Goal: Task Accomplishment & Management: Use online tool/utility

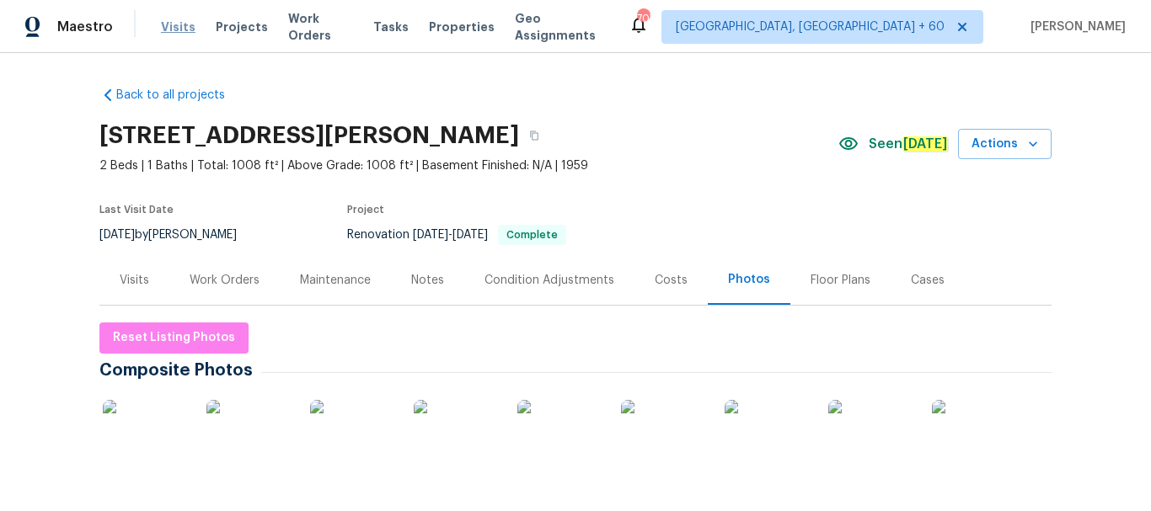
scroll to position [93, 0]
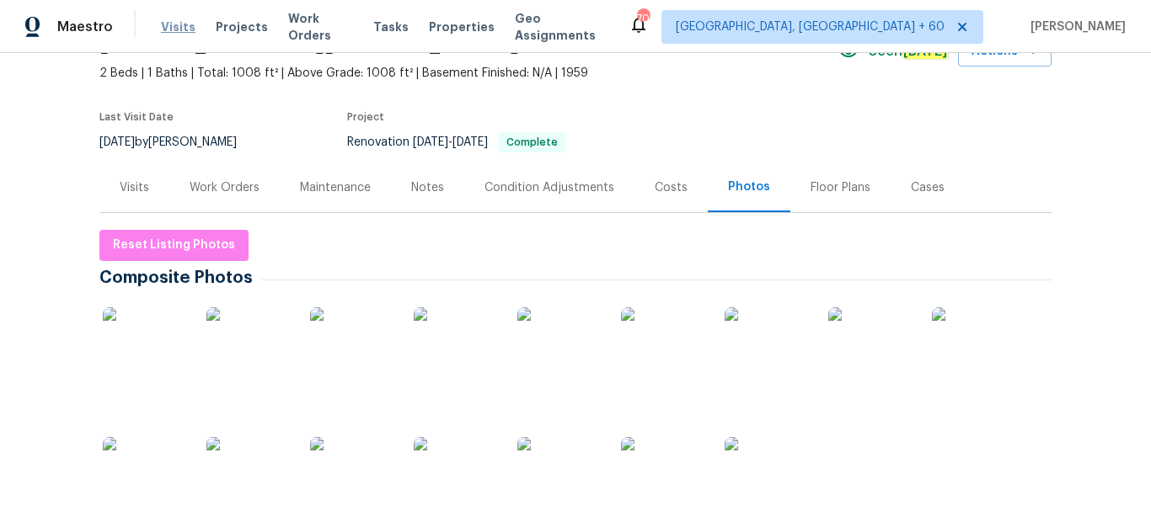
click at [175, 24] on span "Visits" at bounding box center [178, 27] width 35 height 17
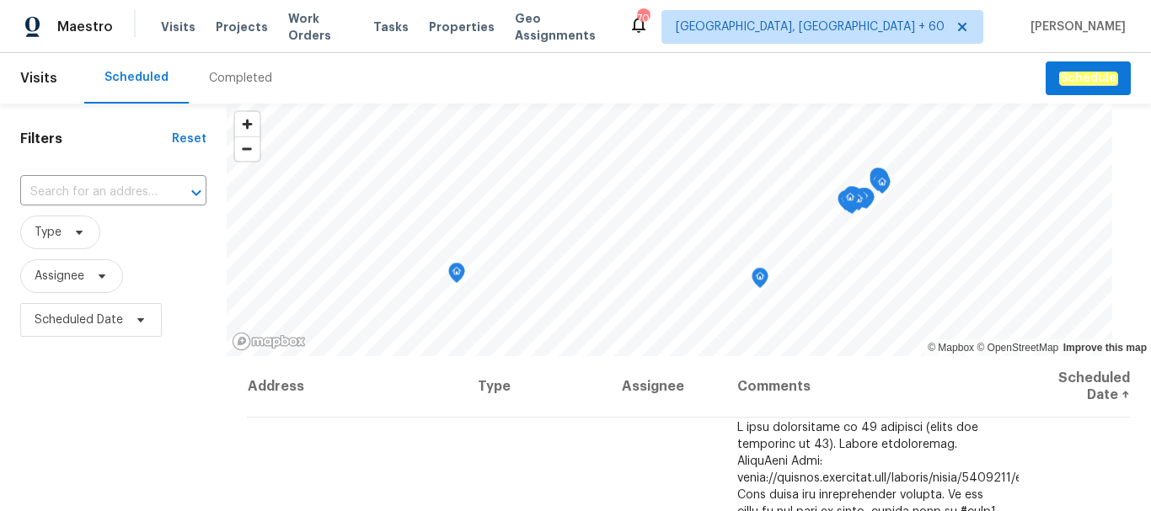
click at [238, 72] on div "Completed" at bounding box center [240, 78] width 63 height 17
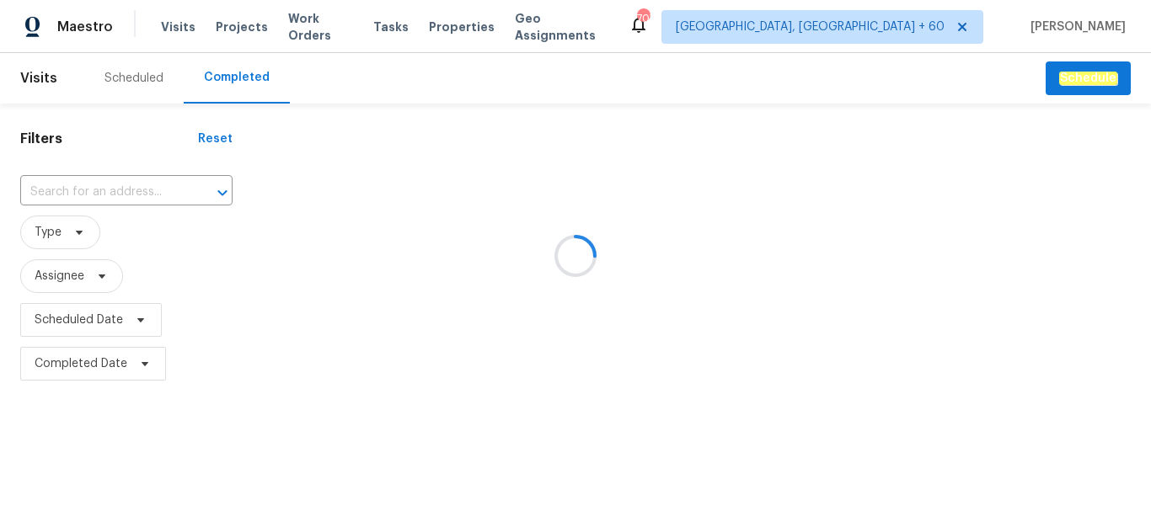
click at [110, 200] on div at bounding box center [575, 255] width 1151 height 511
click at [110, 189] on div at bounding box center [575, 255] width 1151 height 511
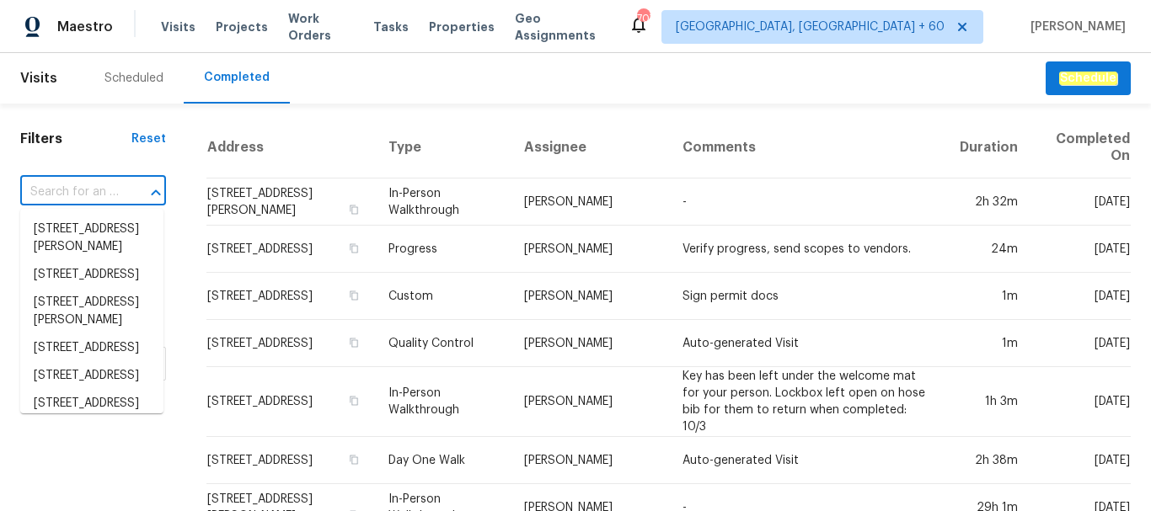
click at [110, 189] on input "text" at bounding box center [69, 192] width 99 height 26
paste input "[STREET_ADDRESS]"
type input "[STREET_ADDRESS]"
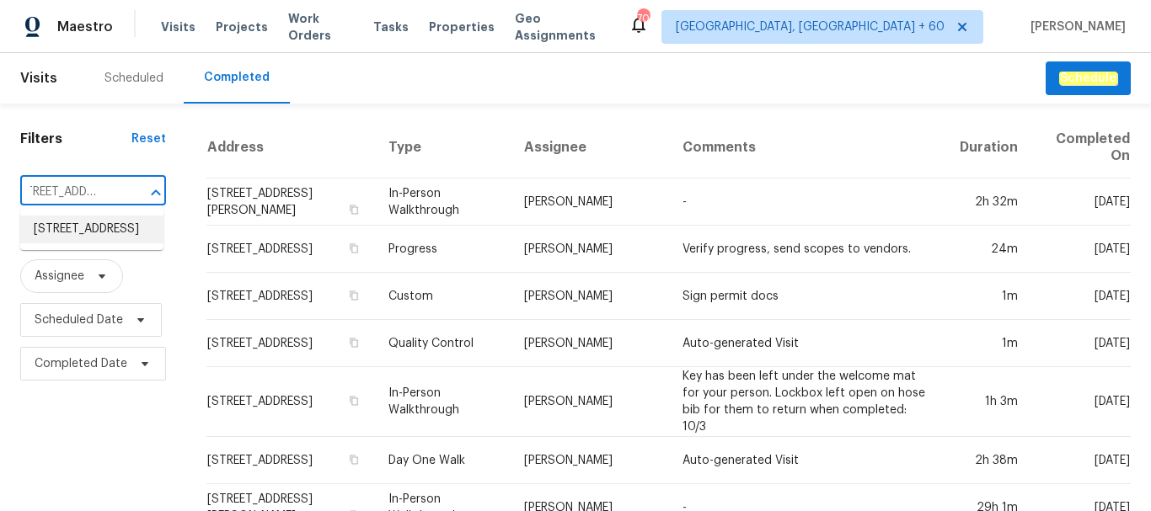
click at [84, 234] on li "[STREET_ADDRESS]" at bounding box center [91, 230] width 143 height 28
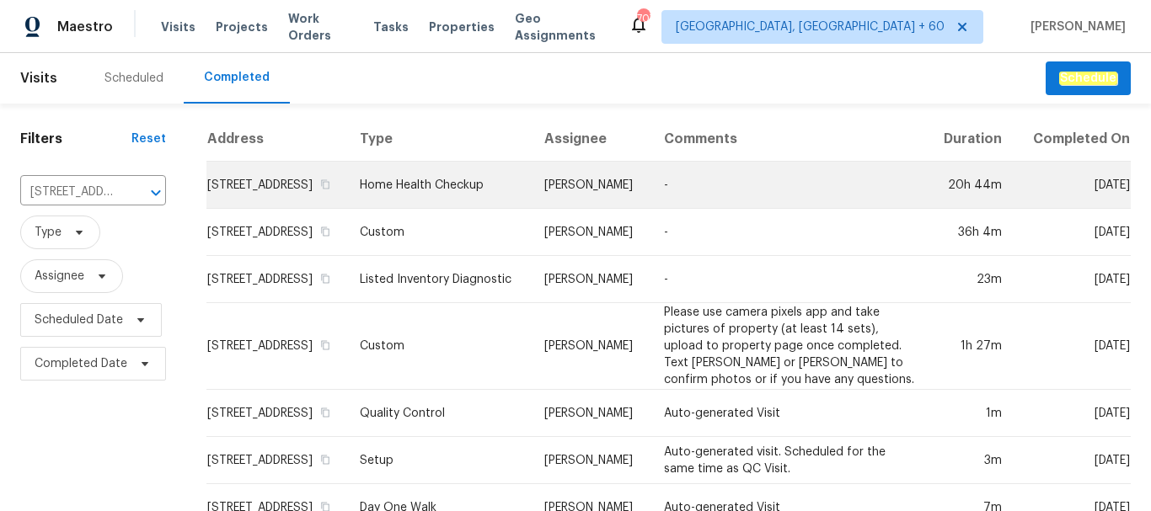
click at [492, 208] on td "Home Health Checkup" at bounding box center [438, 185] width 184 height 47
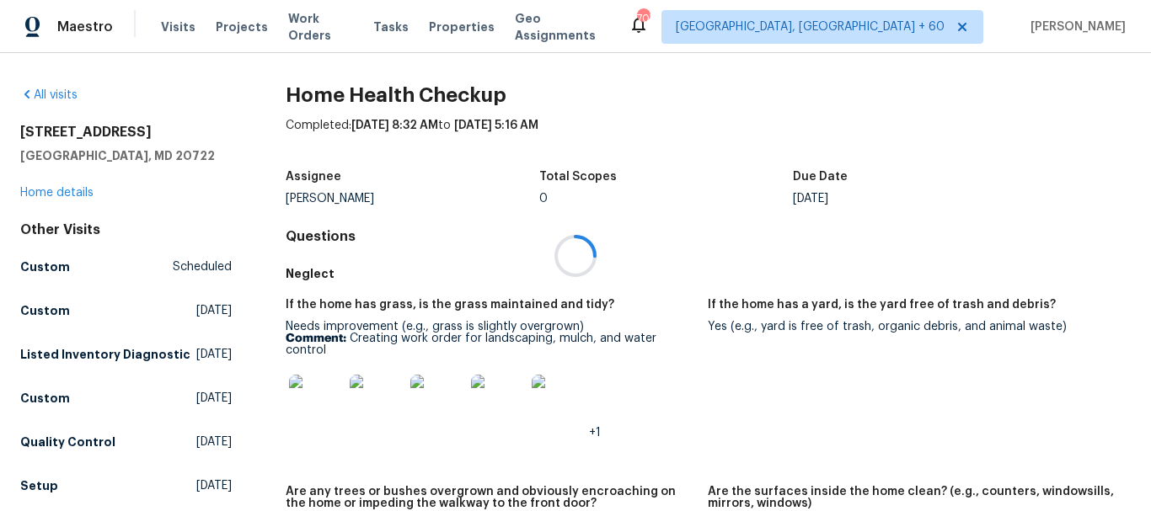
click at [59, 195] on div at bounding box center [575, 255] width 1151 height 511
click at [59, 195] on link "Home details" at bounding box center [56, 193] width 73 height 12
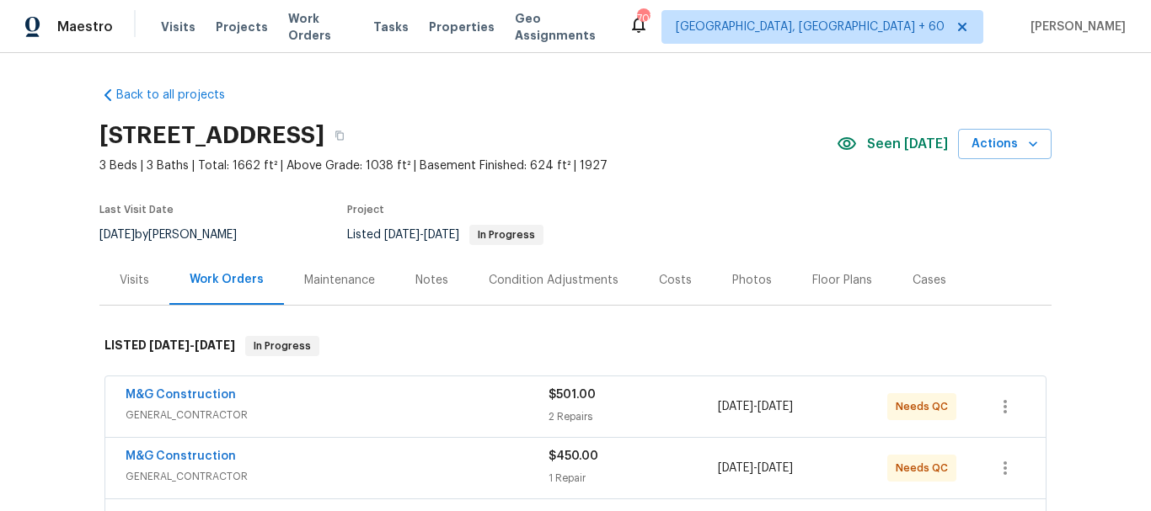
click at [736, 280] on div "Photos" at bounding box center [752, 280] width 40 height 17
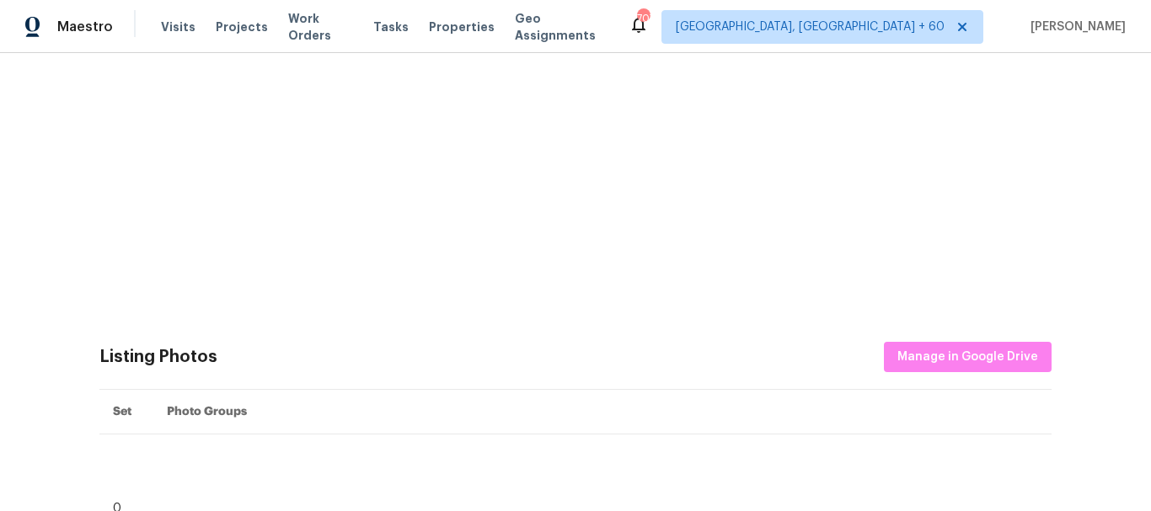
scroll to position [468, 0]
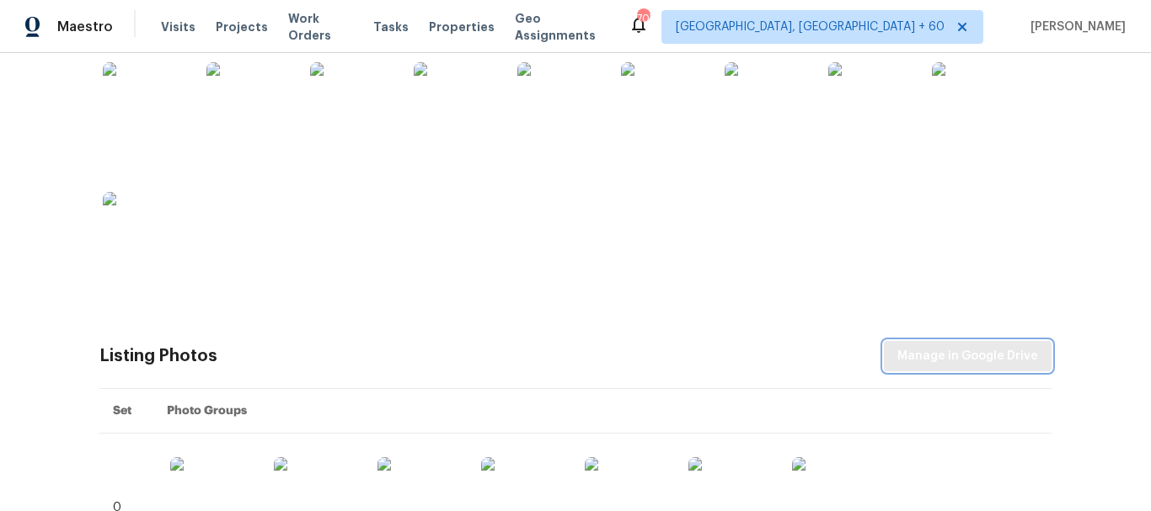
click at [925, 355] on span "Manage in Google Drive" at bounding box center [967, 356] width 141 height 21
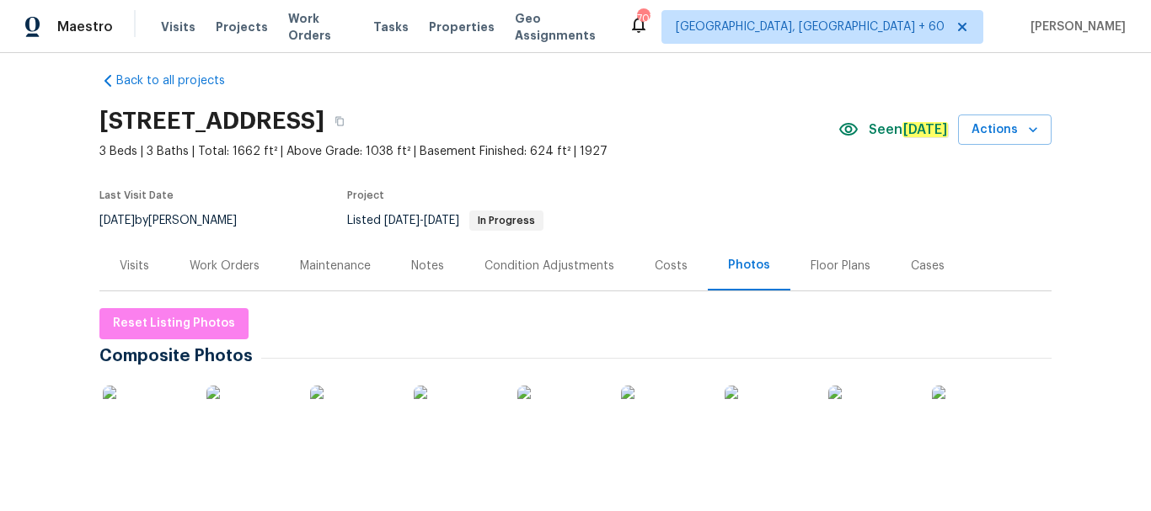
scroll to position [0, 0]
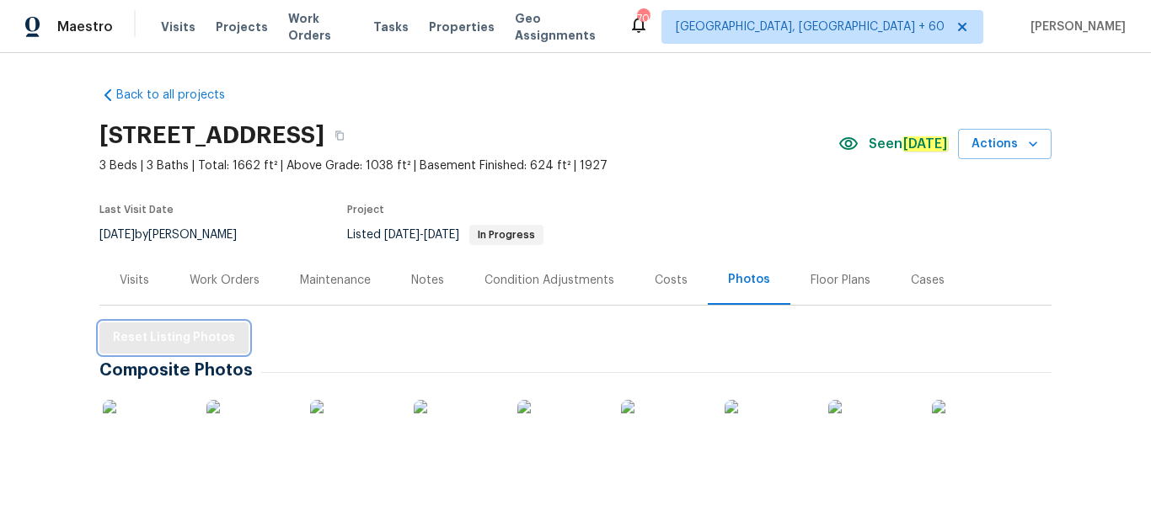
click at [164, 335] on span "Reset Listing Photos" at bounding box center [174, 338] width 122 height 21
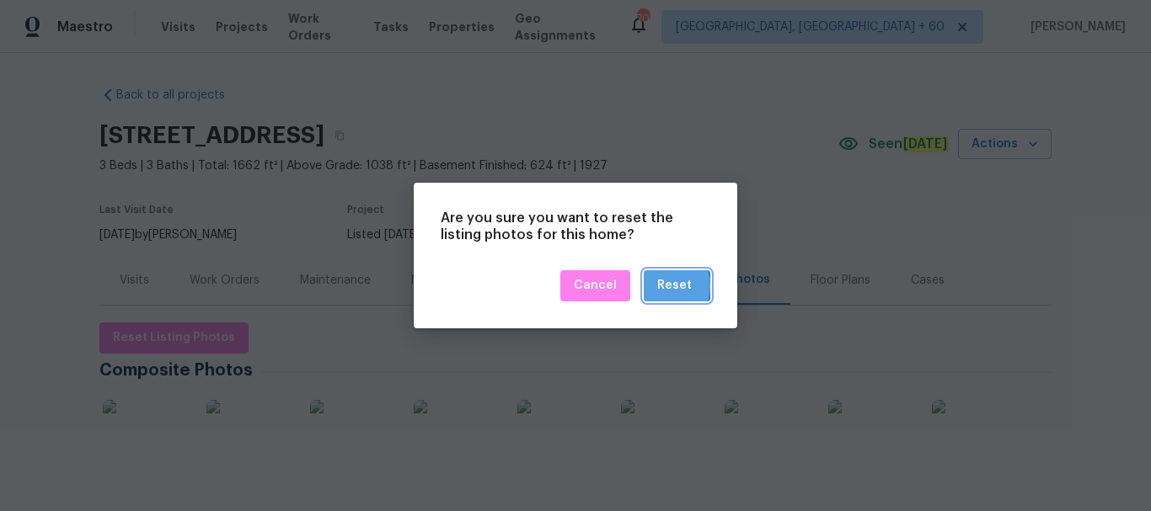
click at [662, 286] on div "Reset" at bounding box center [674, 285] width 35 height 21
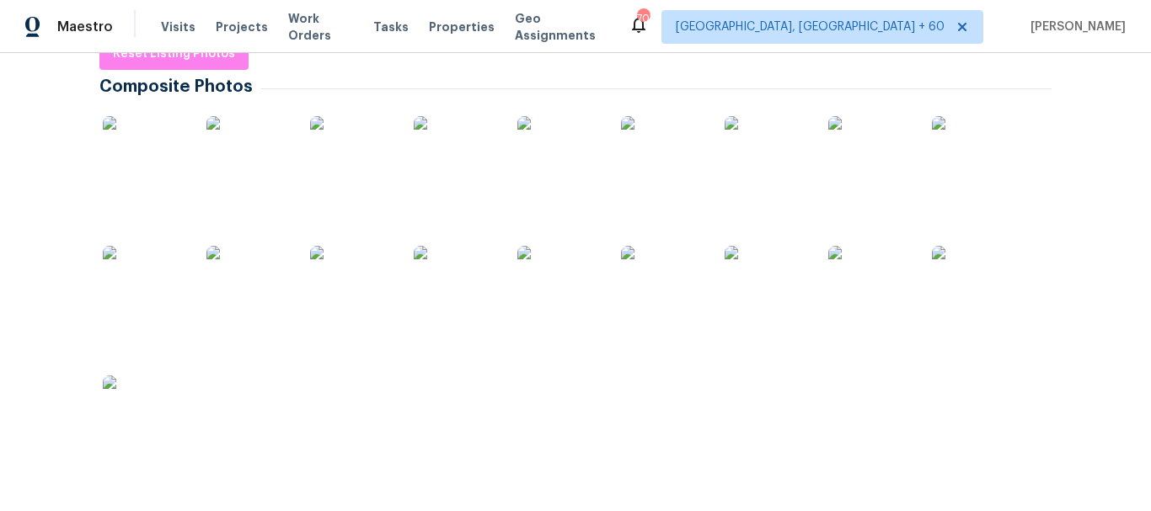
scroll to position [285, 0]
click at [184, 60] on span "Reset Listing Photos" at bounding box center [174, 53] width 122 height 21
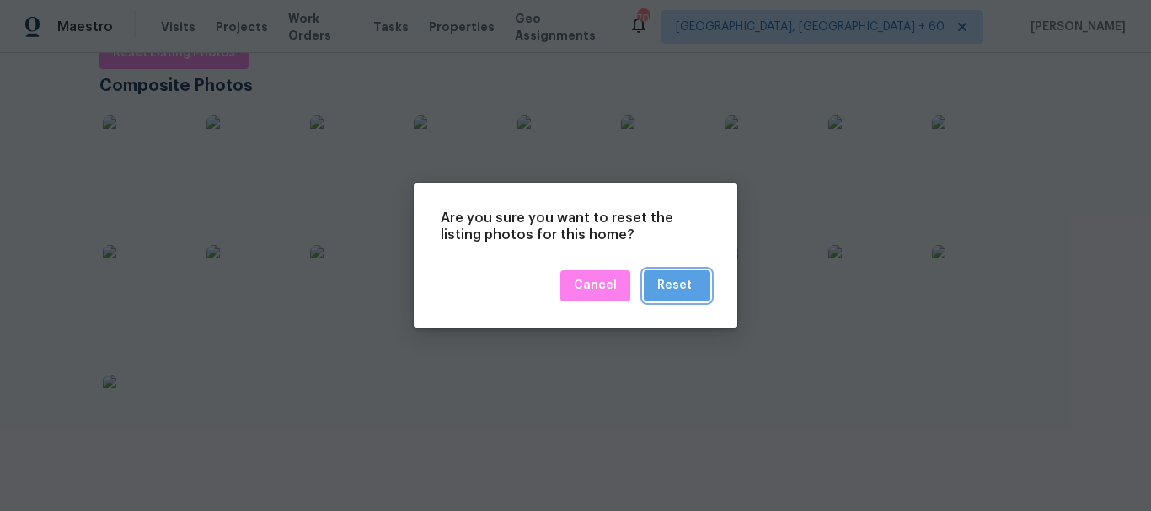
click at [675, 274] on button "Reset" at bounding box center [677, 285] width 67 height 31
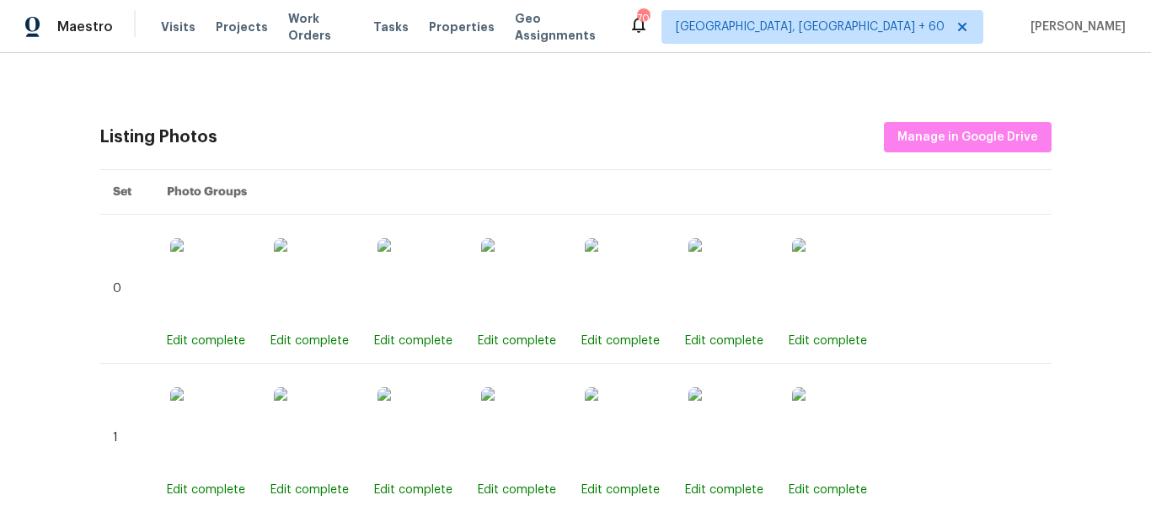
scroll to position [687, 0]
click at [943, 148] on button "Manage in Google Drive" at bounding box center [968, 136] width 168 height 31
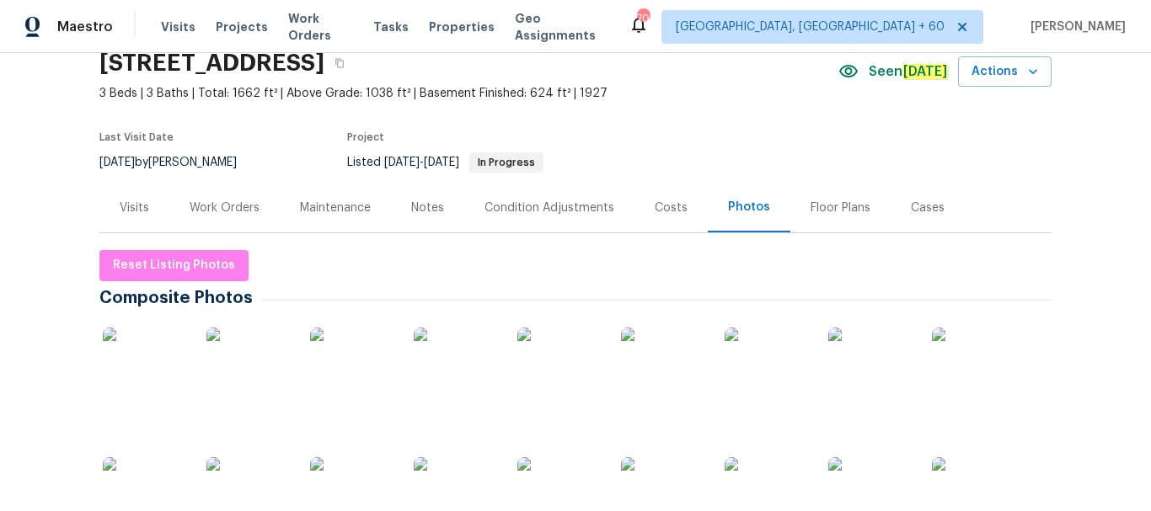
scroll to position [0, 0]
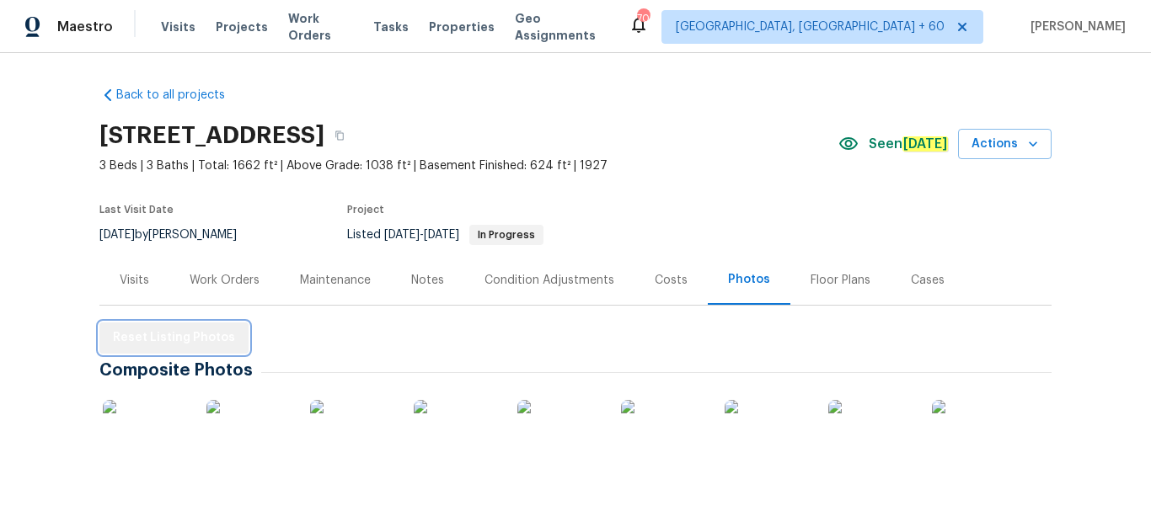
click at [177, 329] on span "Reset Listing Photos" at bounding box center [174, 338] width 122 height 21
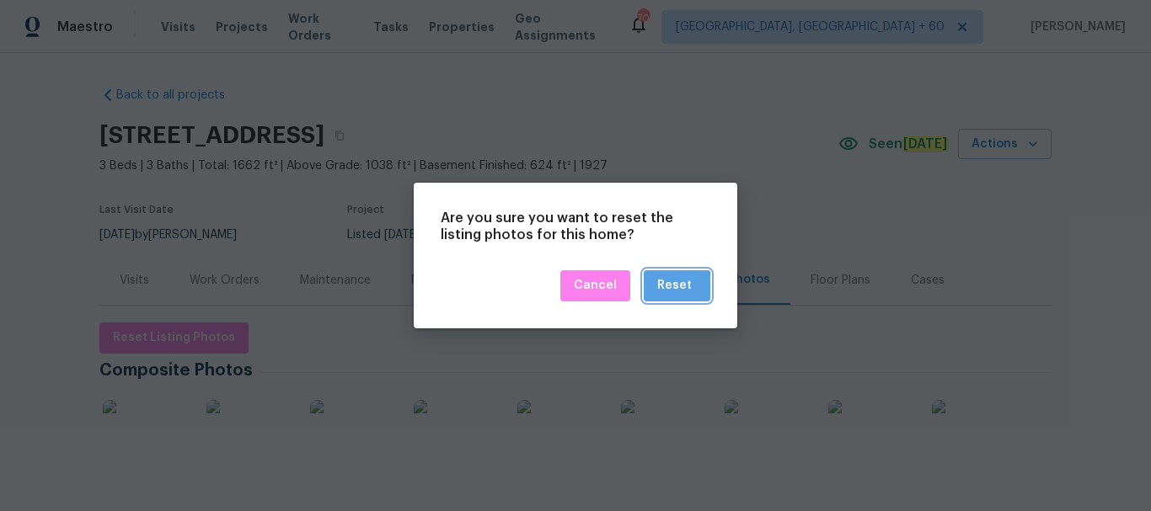
click at [673, 289] on div "Reset" at bounding box center [674, 285] width 35 height 21
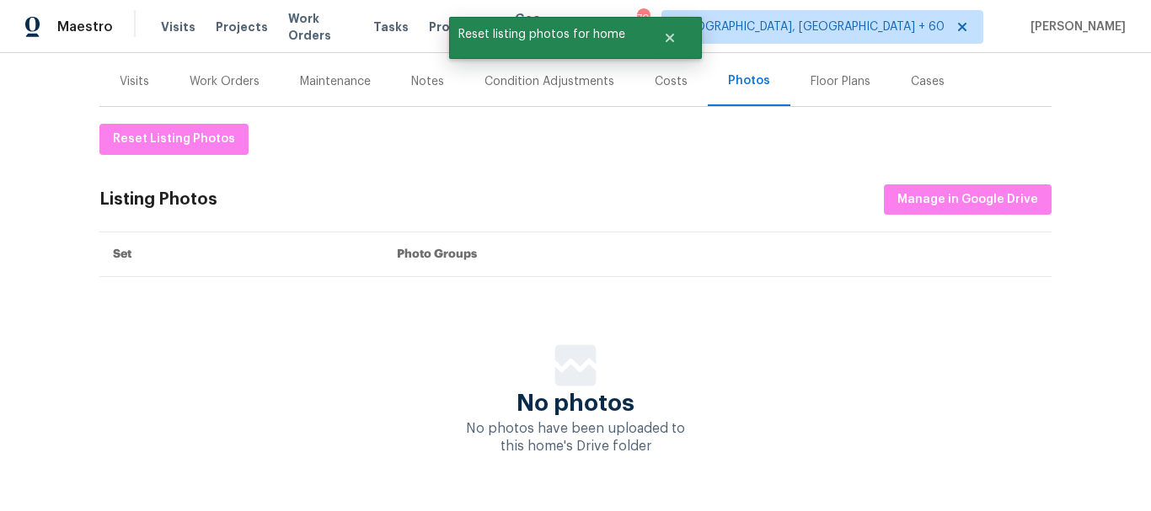
scroll to position [200, 0]
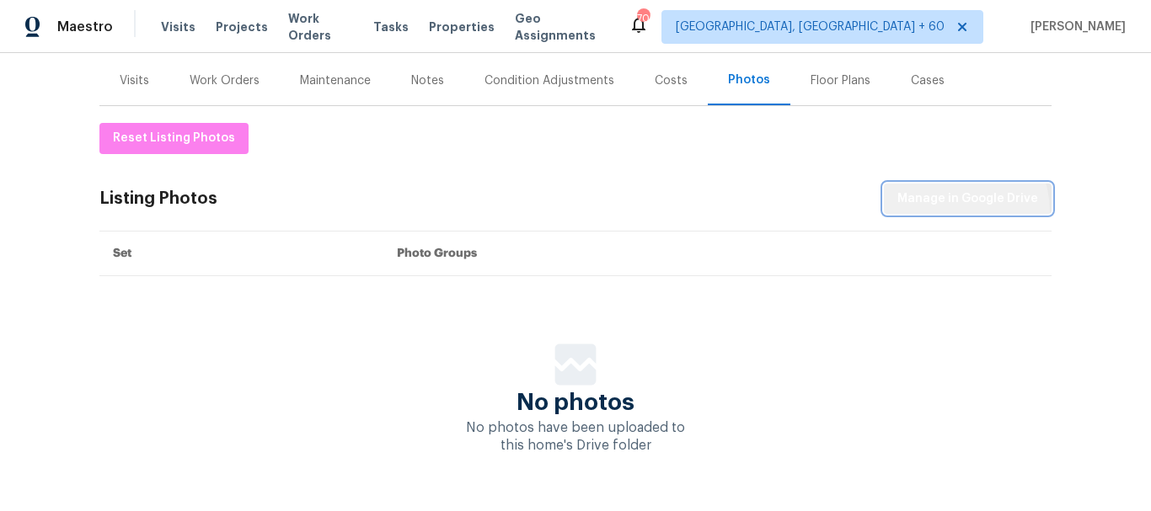
click at [948, 211] on button "Manage in Google Drive" at bounding box center [968, 199] width 168 height 31
